Goal: Task Accomplishment & Management: Use online tool/utility

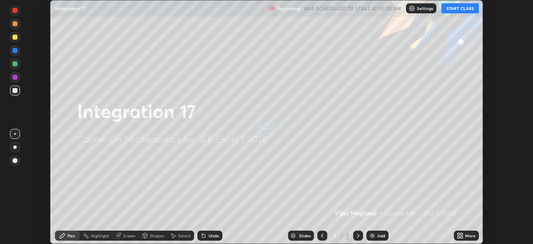
scroll to position [244, 533]
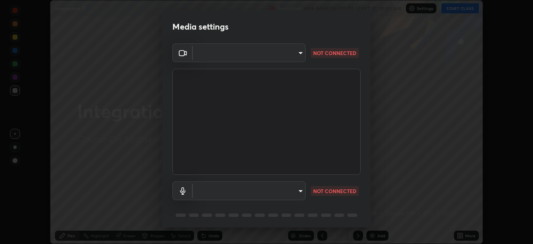
type input "6c54ecbdb3772e4859e41b9a5082f9349f80293d095f1c0b9f602b0a2d46c8bb"
type input "communications"
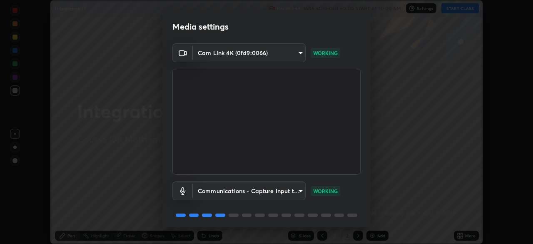
scroll to position [30, 0]
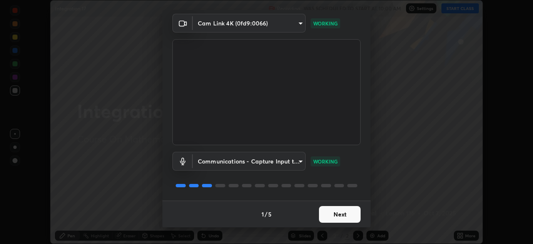
click at [340, 213] on button "Next" at bounding box center [340, 214] width 42 height 17
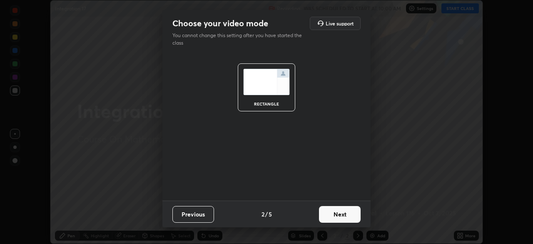
scroll to position [0, 0]
click at [343, 215] on button "Next" at bounding box center [340, 214] width 42 height 17
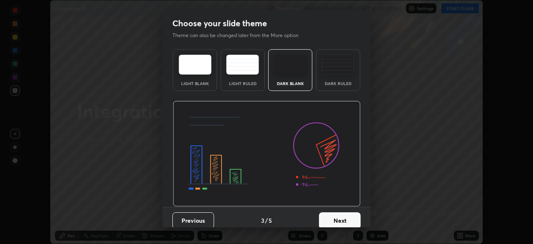
click at [355, 218] on button "Next" at bounding box center [340, 220] width 42 height 17
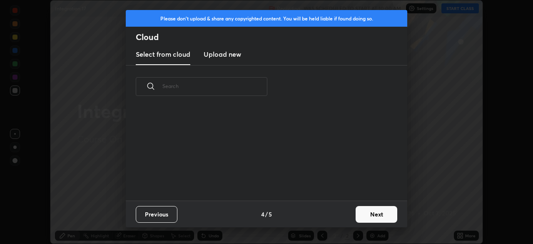
click at [372, 216] on button "Next" at bounding box center [377, 214] width 42 height 17
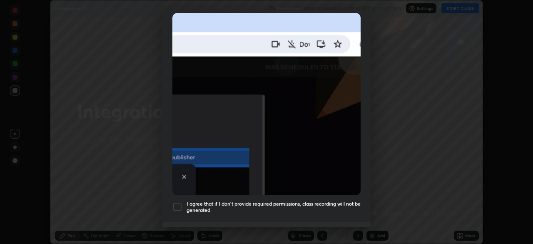
scroll to position [182, 0]
click at [176, 202] on div at bounding box center [177, 207] width 10 height 10
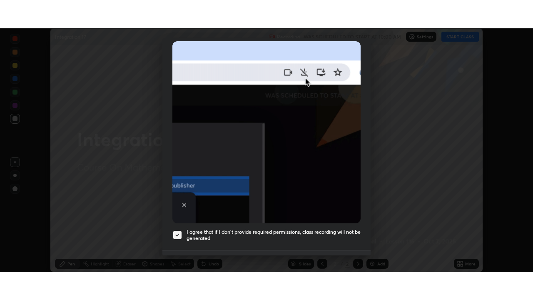
scroll to position [200, 0]
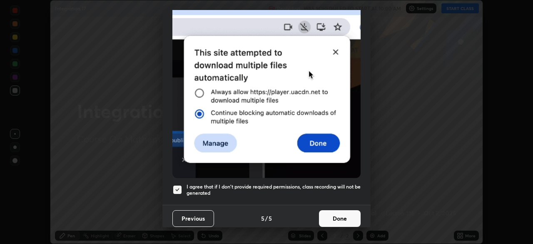
click at [339, 213] on button "Done" at bounding box center [340, 218] width 42 height 17
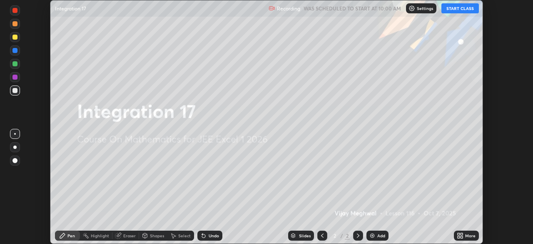
click at [457, 9] on button "START CLASS" at bounding box center [460, 8] width 37 height 10
click at [460, 236] on icon at bounding box center [459, 237] width 2 height 2
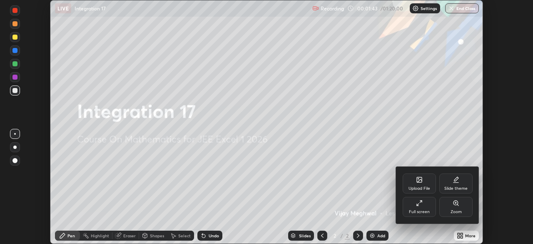
click at [425, 209] on div "Full screen" at bounding box center [419, 207] width 33 height 20
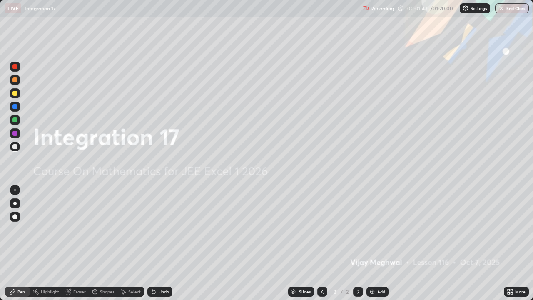
scroll to position [300, 533]
click at [376, 243] on div "Add" at bounding box center [378, 292] width 22 height 10
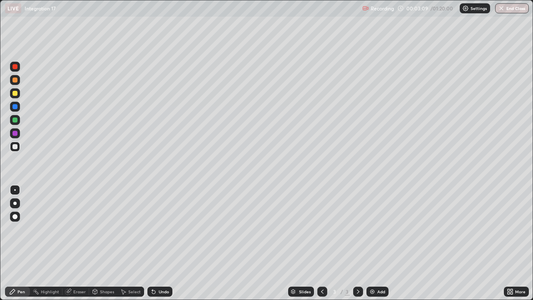
click at [15, 92] on div at bounding box center [14, 93] width 5 height 5
click at [163, 243] on div "Undo" at bounding box center [164, 292] width 10 height 4
click at [380, 243] on div "Add" at bounding box center [381, 292] width 8 height 4
click at [17, 149] on div at bounding box center [15, 147] width 10 height 10
click at [375, 243] on div "Add" at bounding box center [378, 292] width 22 height 10
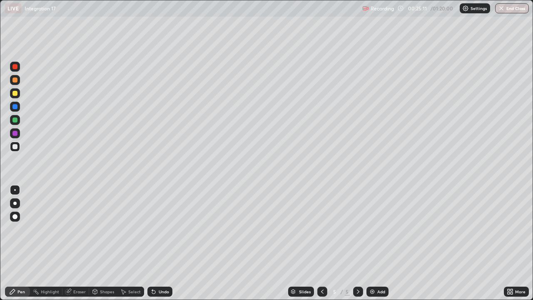
click at [321, 243] on icon at bounding box center [322, 291] width 7 height 7
click at [357, 243] on icon at bounding box center [358, 291] width 7 height 7
click at [322, 243] on icon at bounding box center [322, 291] width 7 height 7
click at [357, 243] on icon at bounding box center [358, 291] width 7 height 7
click at [317, 243] on div at bounding box center [322, 292] width 10 height 10
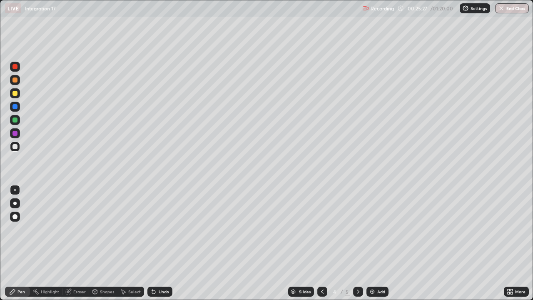
click at [357, 243] on icon at bounding box center [358, 291] width 7 height 7
click at [80, 243] on div "Eraser" at bounding box center [79, 292] width 12 height 4
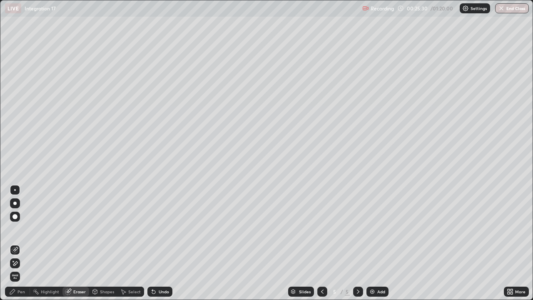
click at [20, 243] on div "Pen" at bounding box center [20, 292] width 7 height 4
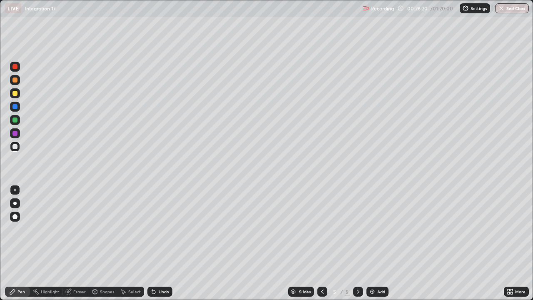
click at [17, 119] on div at bounding box center [14, 119] width 5 height 5
click at [19, 146] on div at bounding box center [15, 147] width 10 height 10
click at [377, 243] on div "Add" at bounding box center [378, 292] width 22 height 10
click at [321, 243] on icon at bounding box center [322, 291] width 7 height 7
click at [356, 243] on icon at bounding box center [358, 291] width 7 height 7
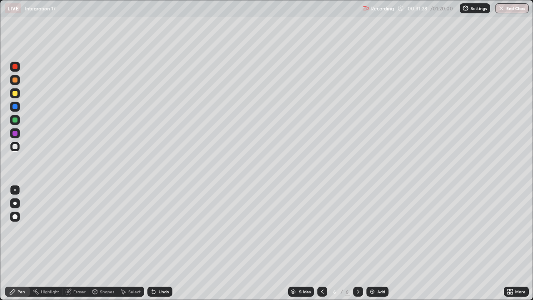
click at [322, 243] on icon at bounding box center [322, 291] width 7 height 7
click at [357, 243] on icon at bounding box center [358, 292] width 2 height 4
click at [18, 94] on div at bounding box center [15, 93] width 10 height 10
click at [155, 243] on icon at bounding box center [153, 291] width 7 height 7
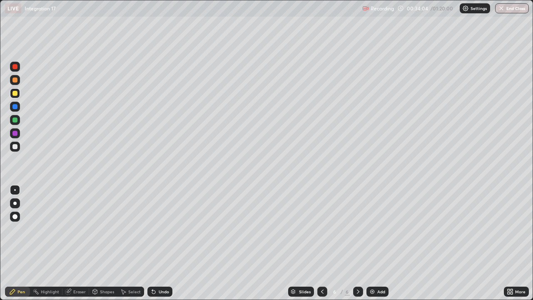
click at [155, 243] on icon at bounding box center [153, 291] width 7 height 7
click at [157, 243] on div "Undo" at bounding box center [159, 292] width 25 height 10
click at [15, 146] on div at bounding box center [14, 146] width 5 height 5
click at [79, 243] on div "Eraser" at bounding box center [79, 292] width 12 height 4
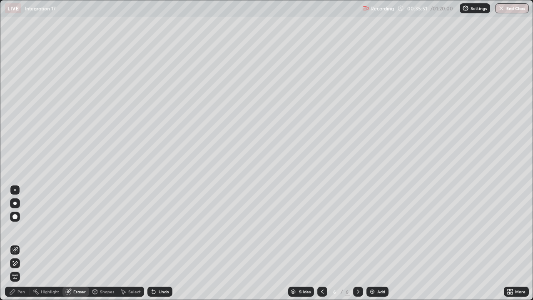
click at [22, 243] on div "Pen" at bounding box center [17, 292] width 25 height 10
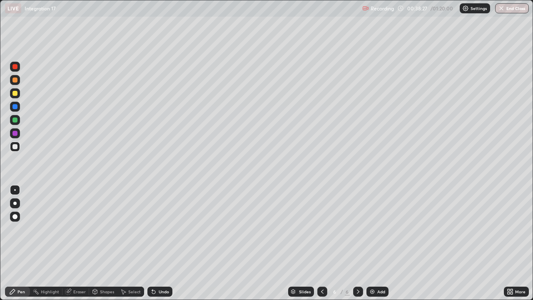
click at [372, 243] on img at bounding box center [372, 291] width 7 height 7
click at [320, 243] on icon at bounding box center [322, 291] width 7 height 7
click at [357, 243] on icon at bounding box center [358, 291] width 7 height 7
click at [317, 243] on div at bounding box center [322, 292] width 10 height 10
click at [357, 243] on icon at bounding box center [358, 291] width 7 height 7
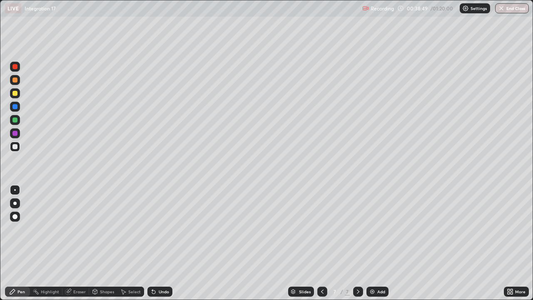
click at [161, 243] on div "Undo" at bounding box center [159, 292] width 25 height 10
click at [322, 243] on icon at bounding box center [322, 291] width 7 height 7
click at [357, 243] on icon at bounding box center [358, 291] width 7 height 7
click at [77, 243] on div "Eraser" at bounding box center [79, 292] width 12 height 4
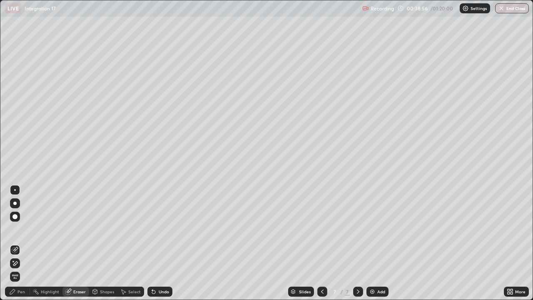
click at [22, 243] on div "Pen" at bounding box center [20, 292] width 7 height 4
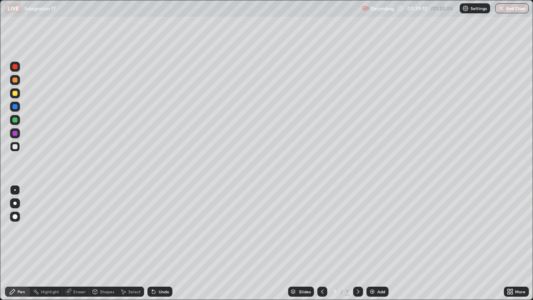
click at [15, 95] on div at bounding box center [14, 93] width 5 height 5
click at [78, 243] on div "Eraser" at bounding box center [75, 292] width 27 height 10
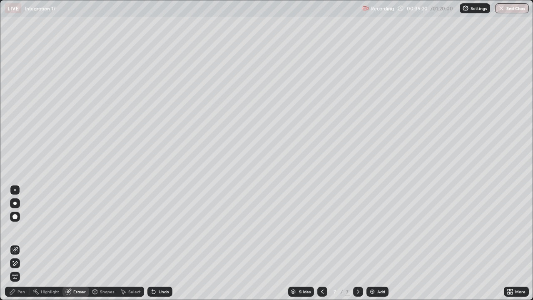
click at [24, 243] on div "Pen" at bounding box center [20, 292] width 7 height 4
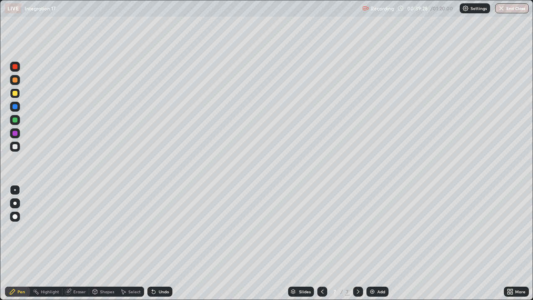
click at [159, 243] on div "Undo" at bounding box center [164, 292] width 10 height 4
click at [157, 243] on div "Undo" at bounding box center [159, 292] width 25 height 10
click at [159, 243] on div "Undo" at bounding box center [164, 292] width 10 height 4
click at [161, 243] on div "Undo" at bounding box center [164, 292] width 10 height 4
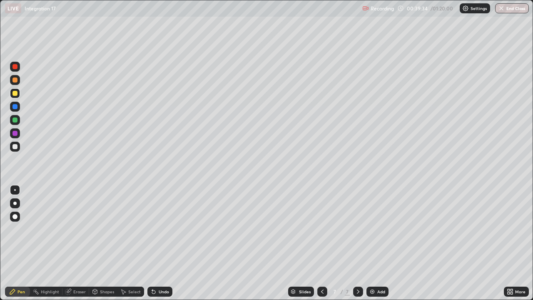
click at [157, 243] on div "Undo" at bounding box center [159, 292] width 25 height 10
click at [13, 147] on div at bounding box center [14, 146] width 5 height 5
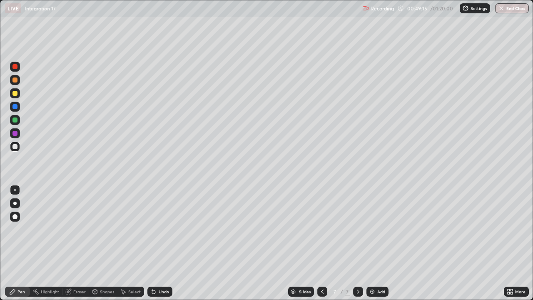
click at [373, 243] on img at bounding box center [372, 291] width 7 height 7
click at [321, 243] on icon at bounding box center [322, 292] width 2 height 4
click at [357, 243] on icon at bounding box center [358, 291] width 7 height 7
click at [320, 243] on icon at bounding box center [322, 291] width 7 height 7
click at [357, 243] on icon at bounding box center [358, 291] width 7 height 7
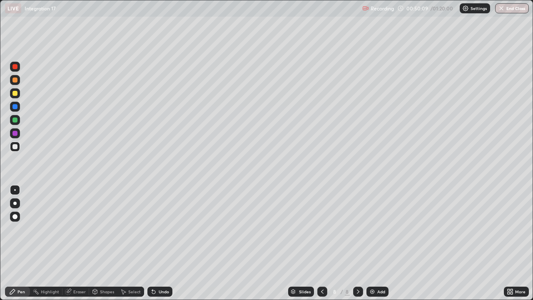
click at [17, 94] on div at bounding box center [14, 93] width 5 height 5
click at [165, 243] on div "Undo" at bounding box center [164, 292] width 10 height 4
click at [159, 243] on div "Undo" at bounding box center [164, 292] width 10 height 4
click at [376, 243] on div "Add" at bounding box center [378, 292] width 22 height 10
click at [320, 243] on icon at bounding box center [322, 291] width 7 height 7
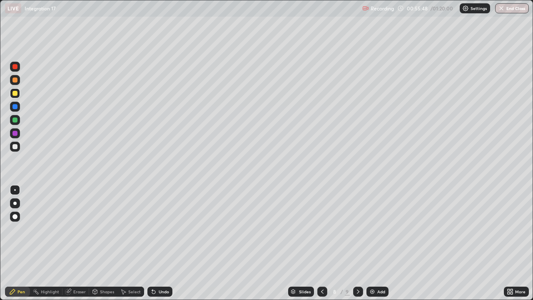
click at [357, 243] on icon at bounding box center [358, 292] width 2 height 4
click at [319, 243] on icon at bounding box center [322, 291] width 7 height 7
click at [357, 243] on icon at bounding box center [358, 291] width 7 height 7
click at [155, 243] on icon at bounding box center [153, 291] width 7 height 7
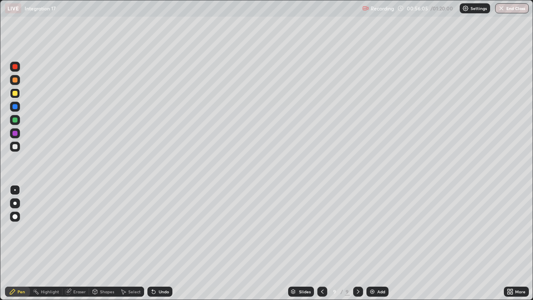
click at [162, 243] on div "Undo" at bounding box center [159, 292] width 25 height 10
click at [15, 80] on div at bounding box center [14, 79] width 5 height 5
click at [162, 243] on div "Undo" at bounding box center [164, 292] width 10 height 4
click at [161, 243] on div "Undo" at bounding box center [159, 292] width 25 height 10
click at [160, 243] on div "Undo" at bounding box center [159, 292] width 25 height 10
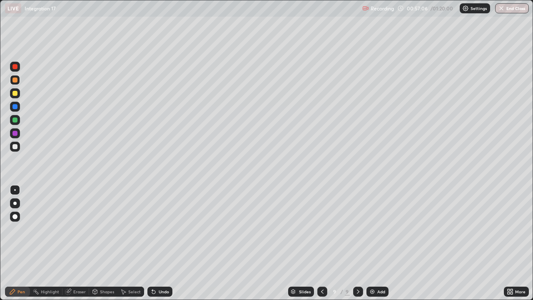
click at [162, 243] on div "Undo" at bounding box center [164, 292] width 10 height 4
click at [167, 243] on div "Undo" at bounding box center [164, 292] width 10 height 4
click at [163, 243] on div "Undo" at bounding box center [159, 292] width 25 height 10
click at [375, 243] on img at bounding box center [372, 291] width 7 height 7
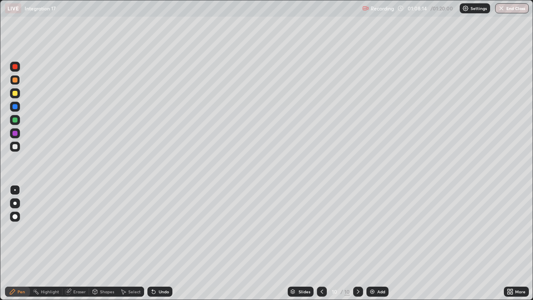
click at [20, 123] on div at bounding box center [14, 119] width 13 height 13
click at [15, 94] on div at bounding box center [14, 93] width 5 height 5
click at [156, 243] on div "Undo" at bounding box center [159, 292] width 25 height 10
click at [160, 243] on div "Undo" at bounding box center [164, 292] width 10 height 4
click at [164, 243] on div "Undo" at bounding box center [164, 292] width 10 height 4
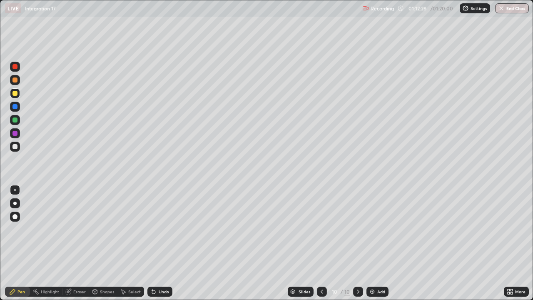
click at [377, 243] on div "Add" at bounding box center [378, 292] width 22 height 10
click at [161, 243] on div "Undo" at bounding box center [164, 292] width 10 height 4
click at [162, 243] on div "Undo" at bounding box center [164, 292] width 10 height 4
click at [15, 147] on div at bounding box center [14, 146] width 5 height 5
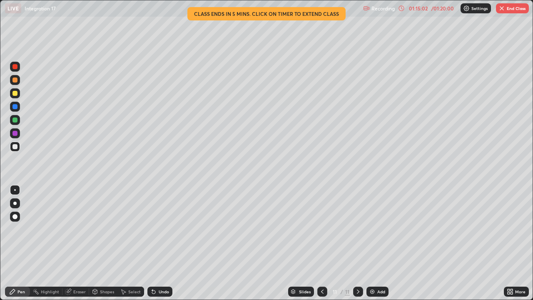
click at [514, 12] on button "End Class" at bounding box center [512, 8] width 33 height 10
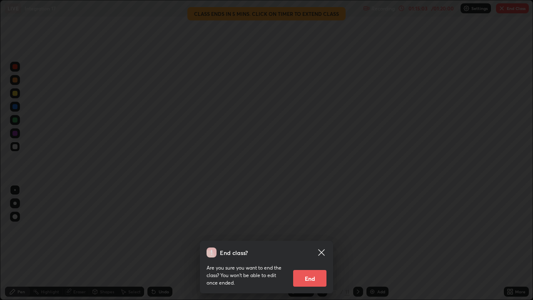
click at [311, 243] on button "End" at bounding box center [309, 278] width 33 height 17
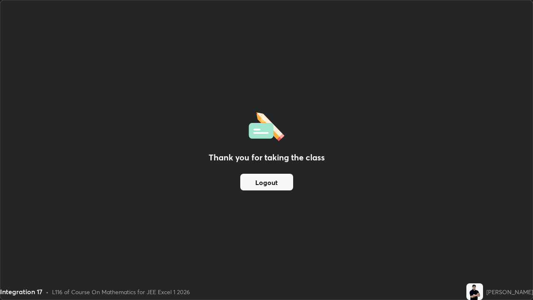
click at [271, 180] on button "Logout" at bounding box center [266, 182] width 53 height 17
click at [271, 182] on button "Logout" at bounding box center [266, 182] width 53 height 17
